Goal: Understand process/instructions: Learn how to perform a task or action

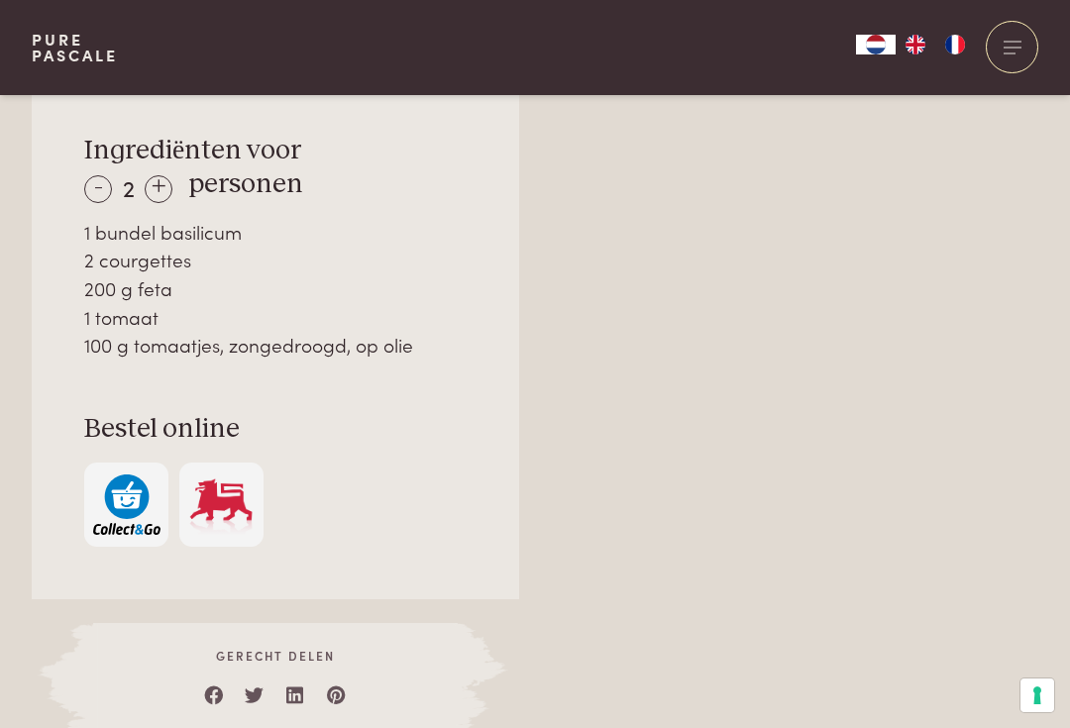
scroll to position [1427, 0]
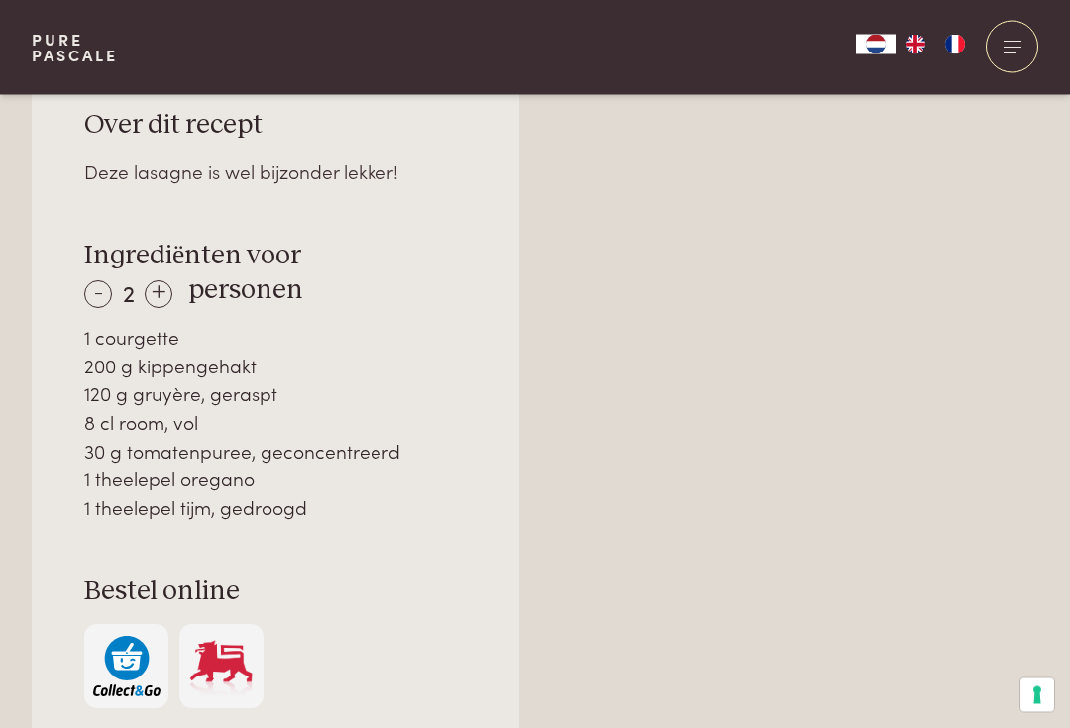
scroll to position [1310, 0]
click at [172, 290] on div "+" at bounding box center [159, 294] width 28 height 28
click at [170, 293] on div "+" at bounding box center [159, 293] width 28 height 28
click at [161, 300] on div "+" at bounding box center [160, 293] width 28 height 28
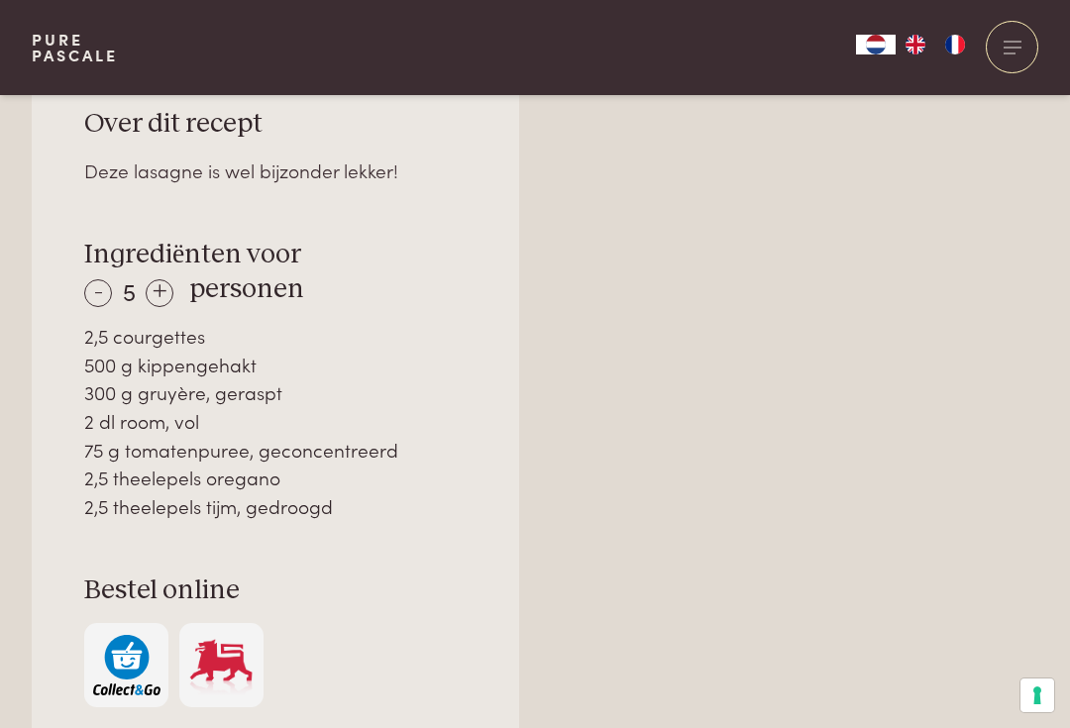
click at [162, 282] on div "+" at bounding box center [160, 293] width 28 height 28
click at [166, 291] on div "+" at bounding box center [161, 293] width 28 height 28
click at [97, 283] on div "-" at bounding box center [98, 293] width 28 height 28
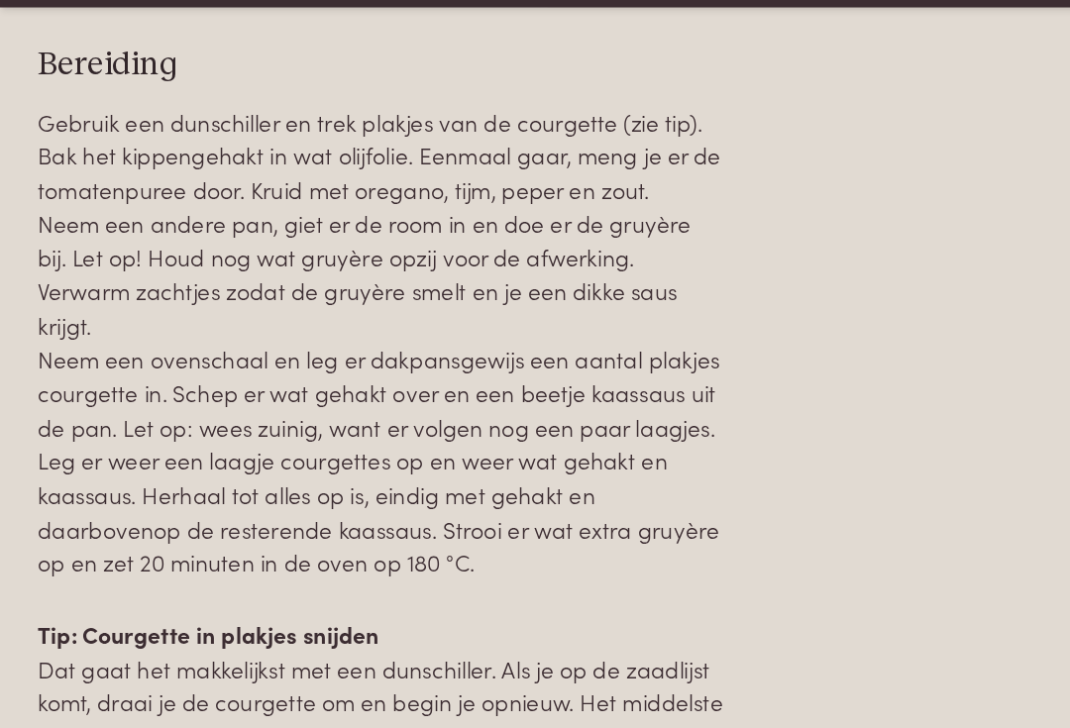
scroll to position [2118, 0]
